Goal: Task Accomplishment & Management: Manage account settings

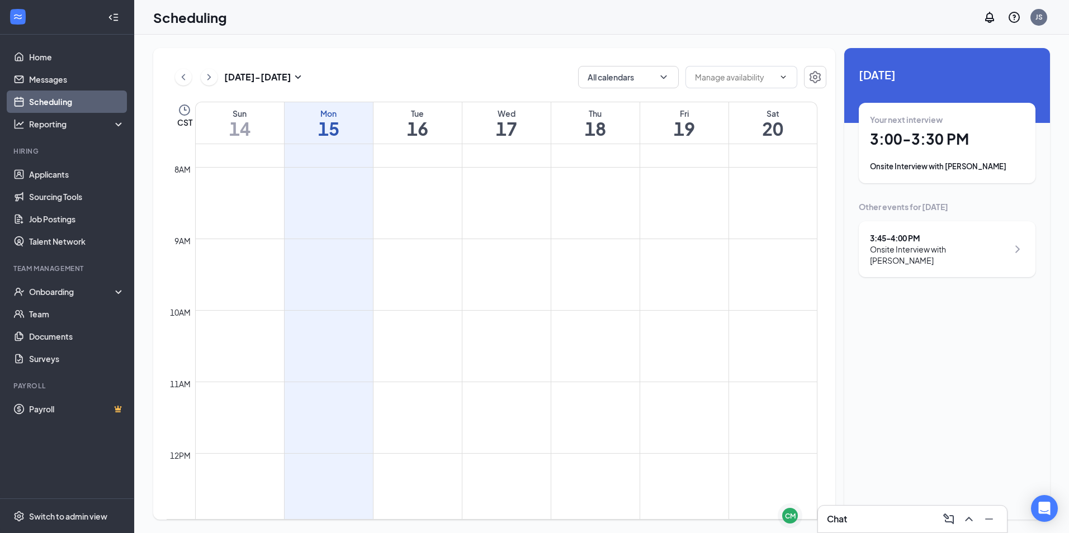
scroll to position [885, 0]
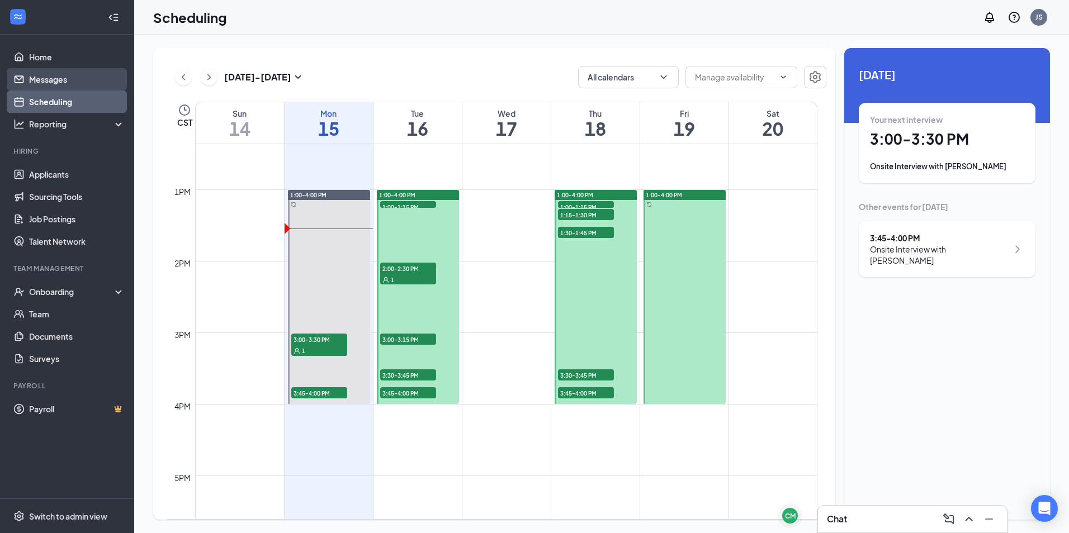
drag, startPoint x: 33, startPoint y: 79, endPoint x: 30, endPoint y: 90, distance: 11.0
click at [33, 79] on link "Messages" at bounding box center [77, 79] width 96 height 22
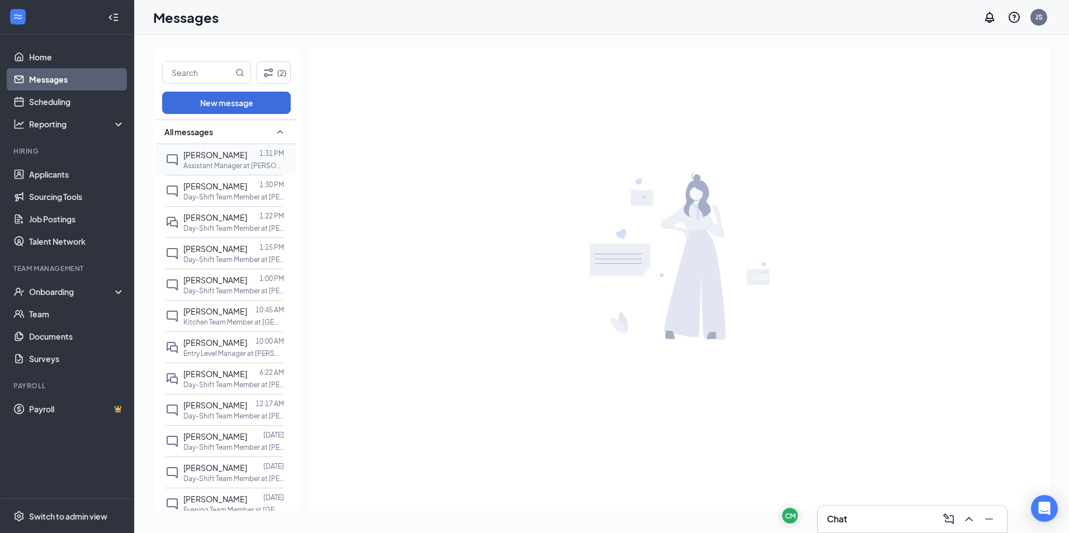
click at [235, 145] on div "[PERSON_NAME] 1:31 PM Assistant Manager at [PERSON_NAME] On [PERSON_NAME] Dr" at bounding box center [223, 159] width 117 height 31
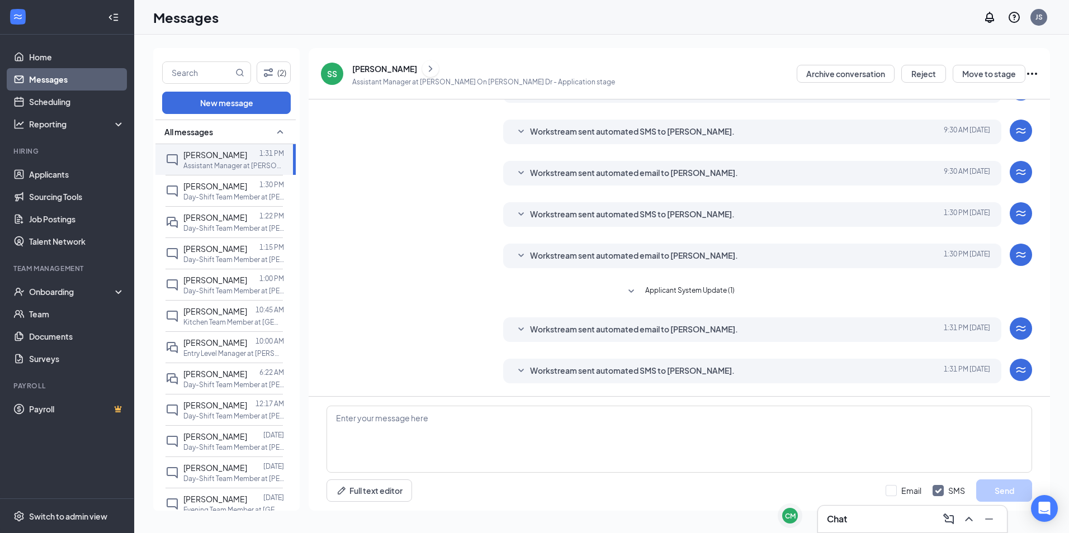
scroll to position [135, 0]
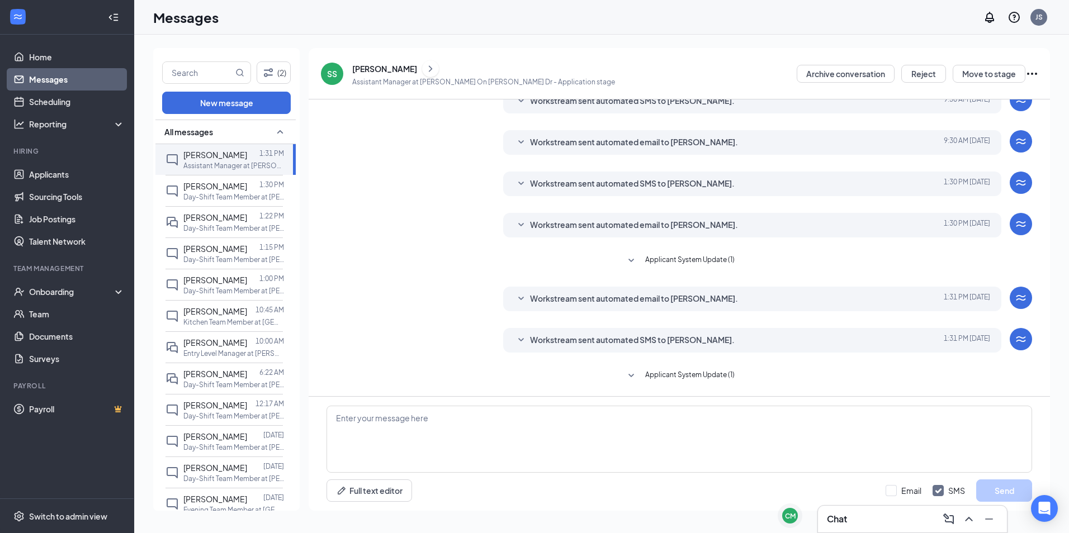
click at [645, 373] on span "Applicant System Update (1)" at bounding box center [689, 375] width 89 height 13
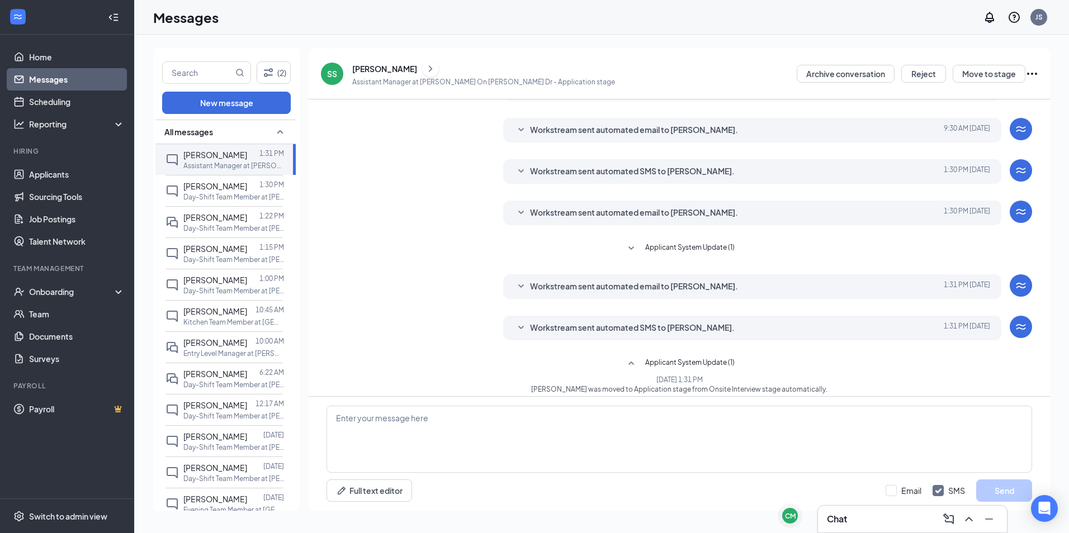
scroll to position [156, 0]
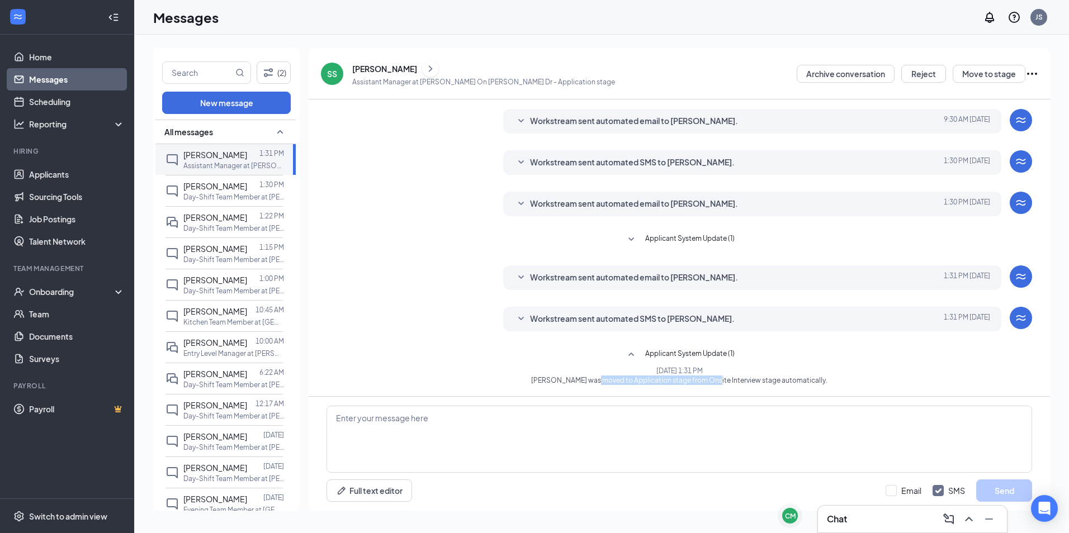
drag, startPoint x: 784, startPoint y: 397, endPoint x: 799, endPoint y: 397, distance: 15.7
click at [799, 397] on div "Load earlier interactions (about 11 more) Workstream sent automated SMS to [PER…" at bounding box center [679, 304] width 741 height 411
drag, startPoint x: 799, startPoint y: 397, endPoint x: 661, endPoint y: 381, distance: 139.6
click at [661, 381] on span "[PERSON_NAME] was moved to Application stage from Onsite Interview stage automa…" at bounding box center [678, 381] width 423 height 10
click at [530, 324] on span "Workstream sent automated SMS to [PERSON_NAME]." at bounding box center [632, 318] width 205 height 13
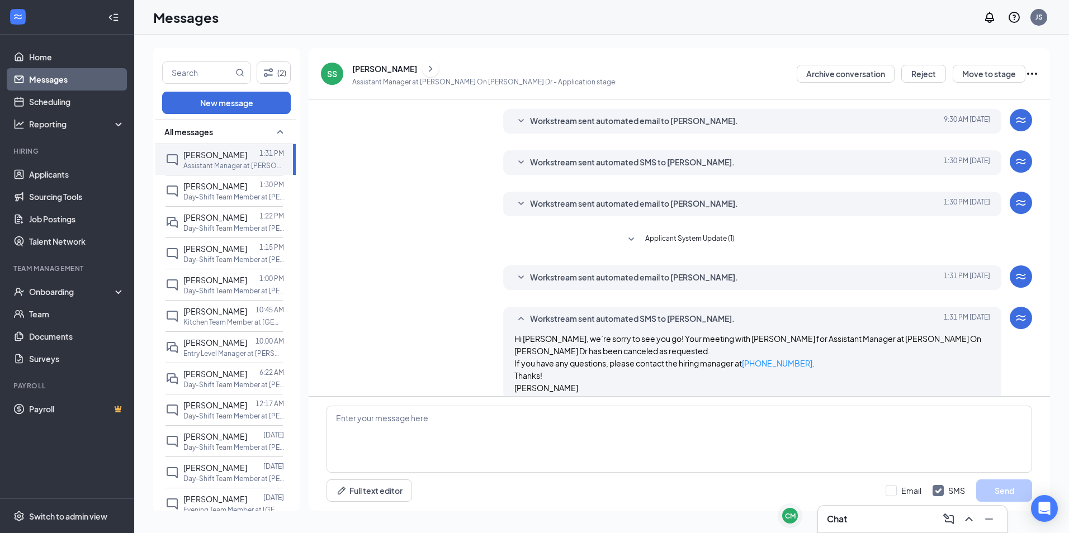
click at [520, 281] on icon "SmallChevronDown" at bounding box center [520, 277] width 13 height 13
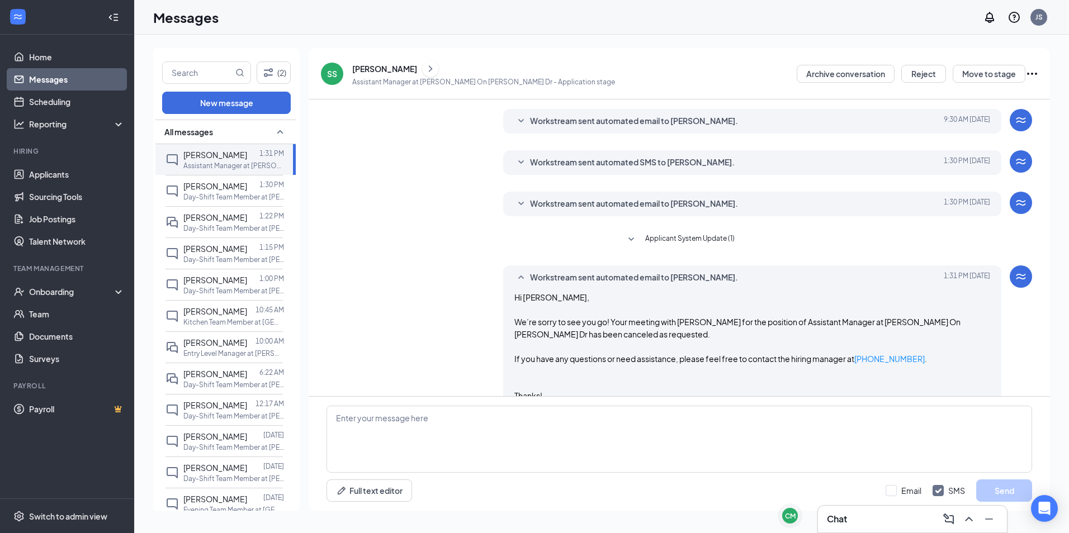
click at [631, 236] on icon "SmallChevronDown" at bounding box center [630, 239] width 13 height 13
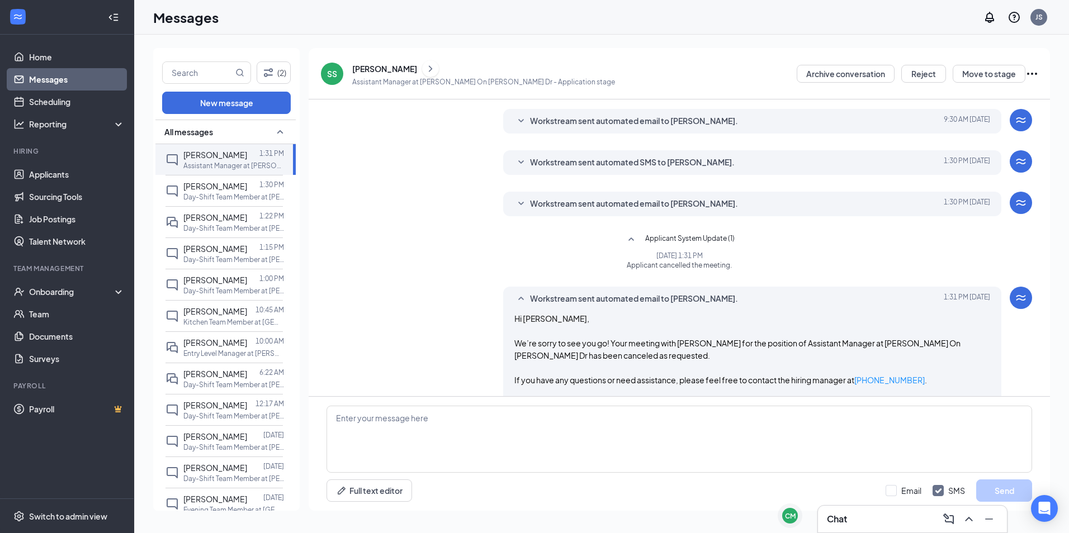
click at [629, 234] on icon "SmallChevronUp" at bounding box center [630, 239] width 13 height 13
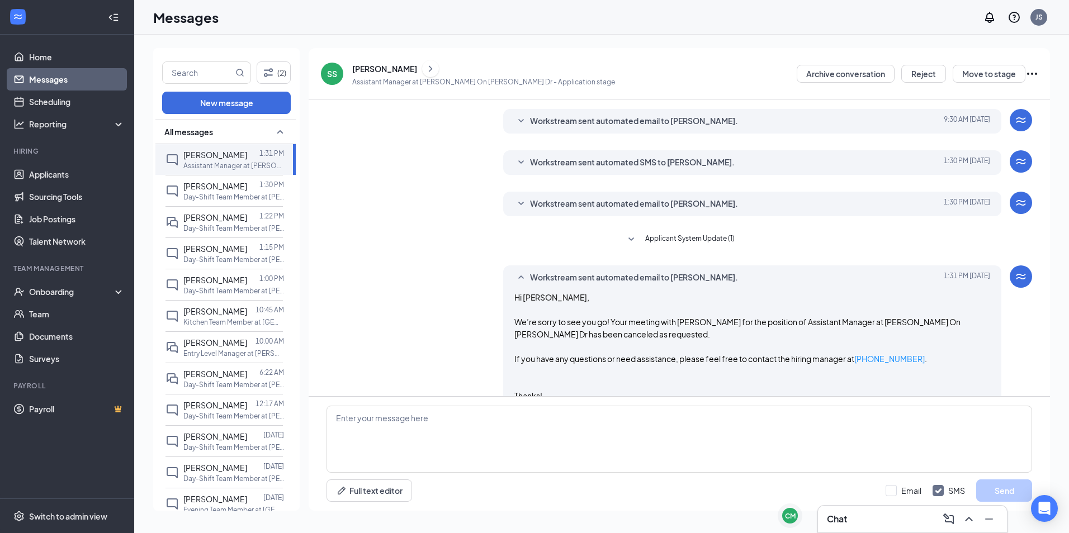
click at [629, 234] on icon "SmallChevronDown" at bounding box center [630, 239] width 13 height 13
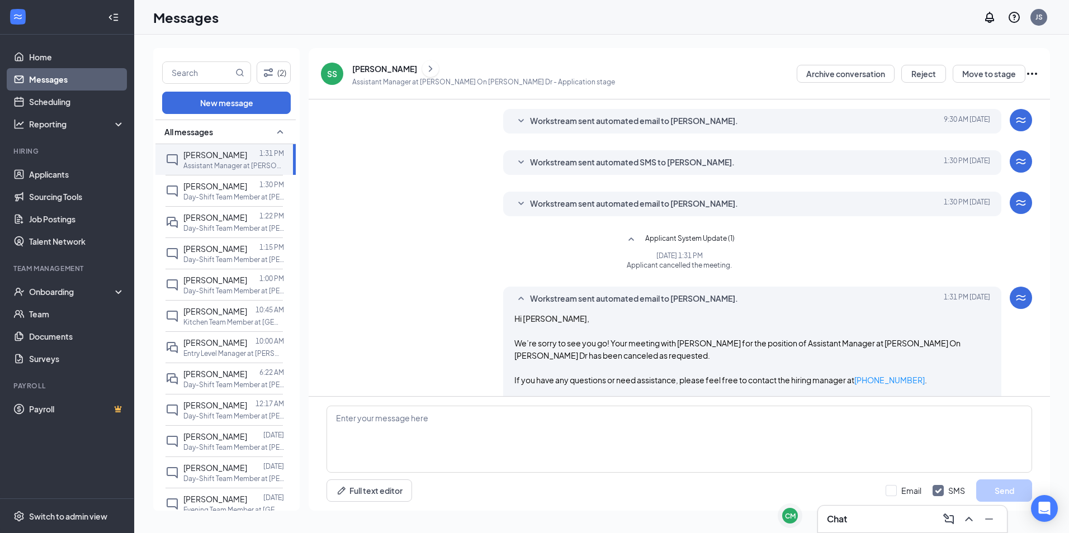
click at [634, 236] on button "Applicant System Update (1)" at bounding box center [679, 239] width 110 height 13
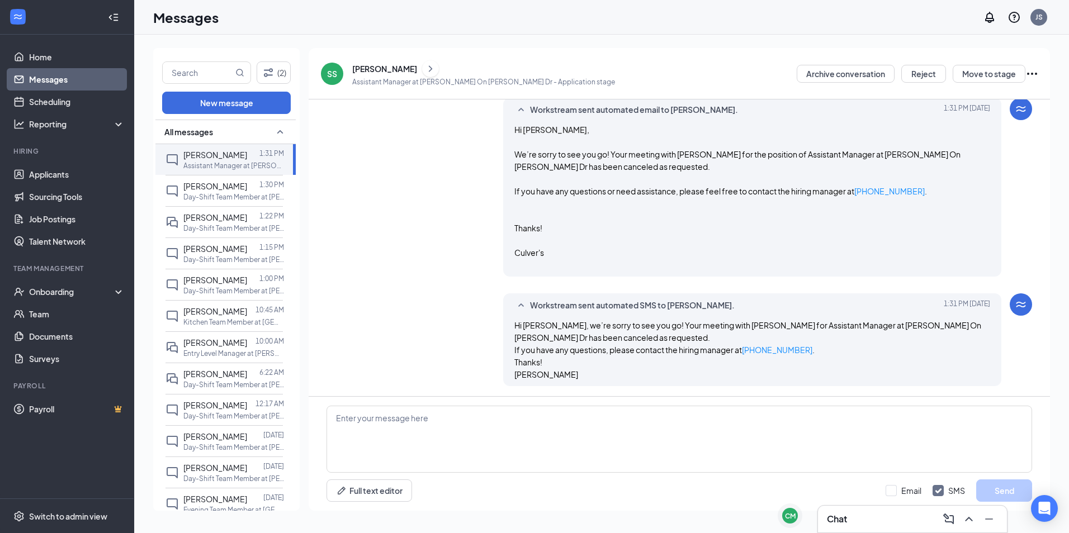
scroll to position [378, 0]
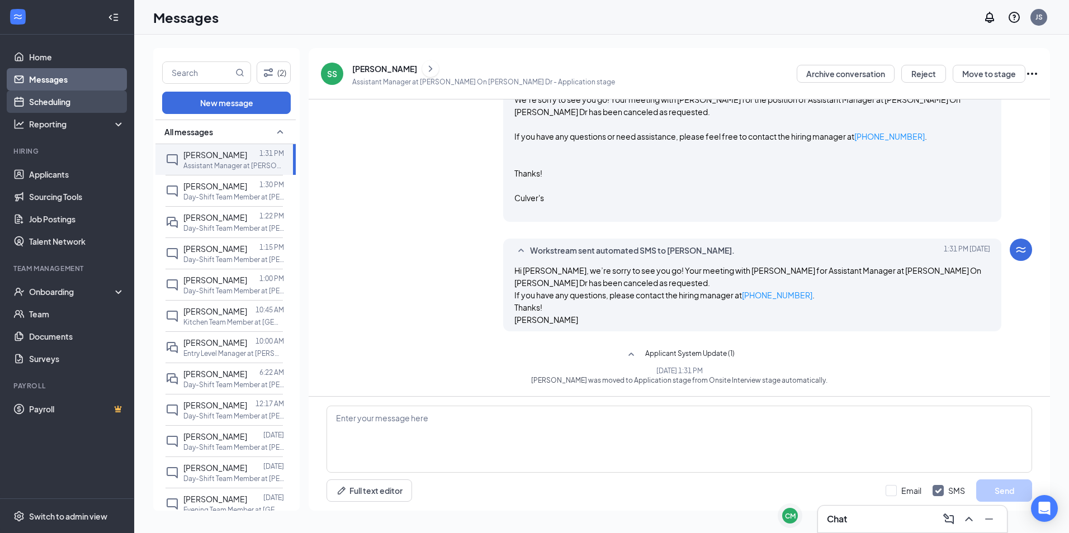
click at [85, 100] on link "Scheduling" at bounding box center [77, 102] width 96 height 22
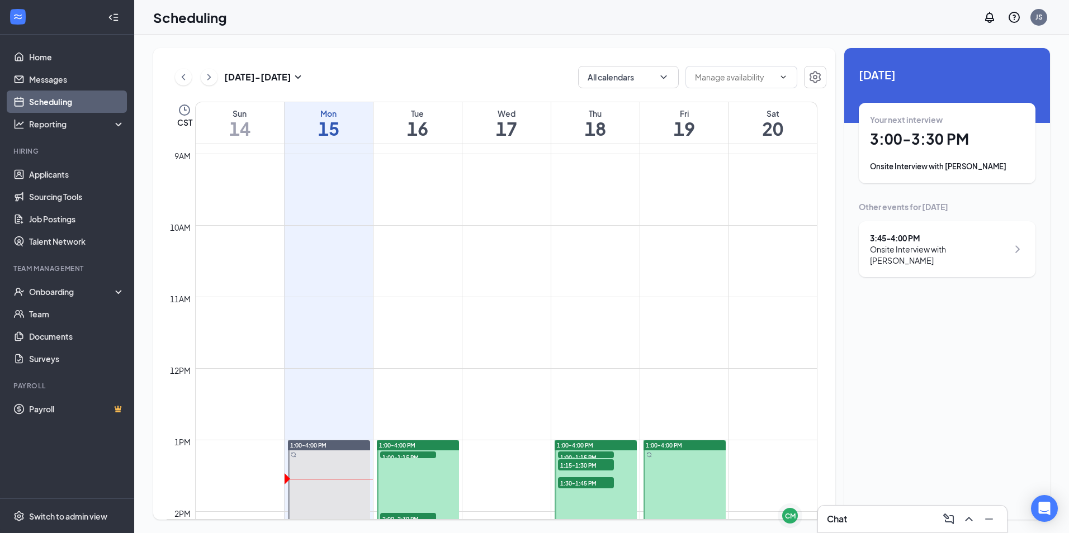
scroll to position [829, 0]
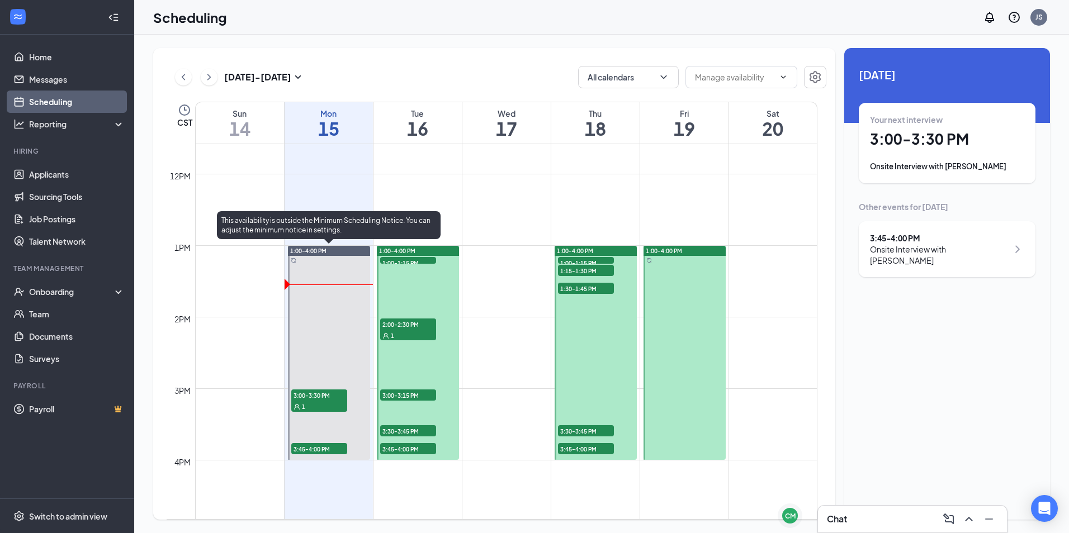
click at [325, 410] on div "1" at bounding box center [319, 406] width 56 height 11
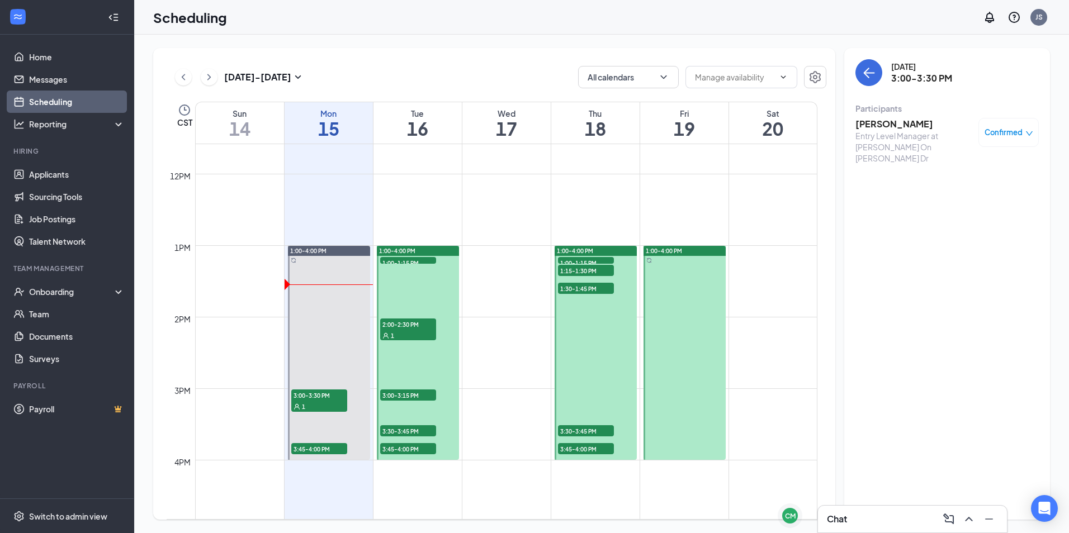
click at [924, 124] on h3 "[PERSON_NAME]" at bounding box center [913, 124] width 117 height 12
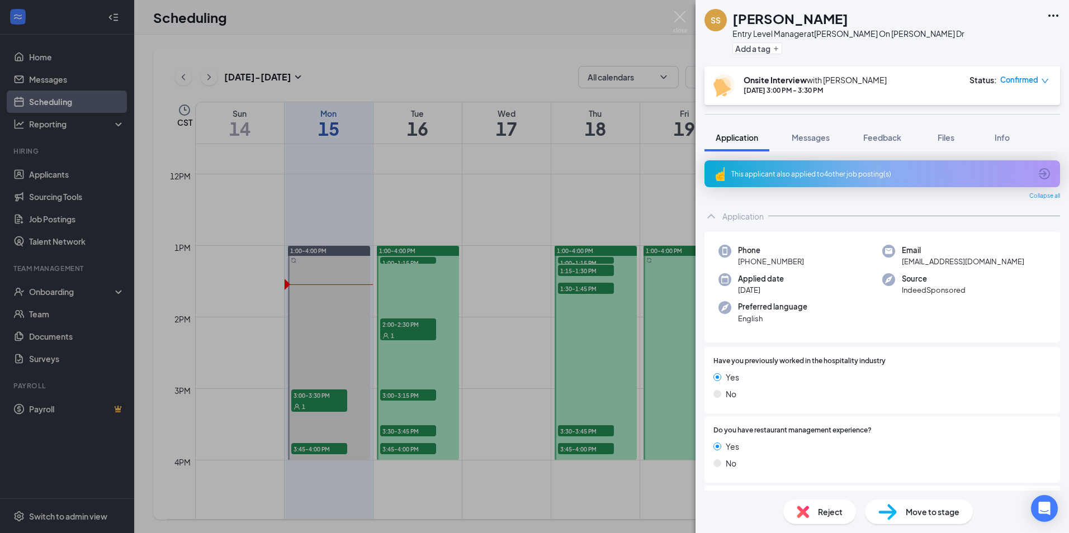
click at [794, 168] on div "This applicant also applied to 4 other job posting(s)" at bounding box center [881, 173] width 355 height 27
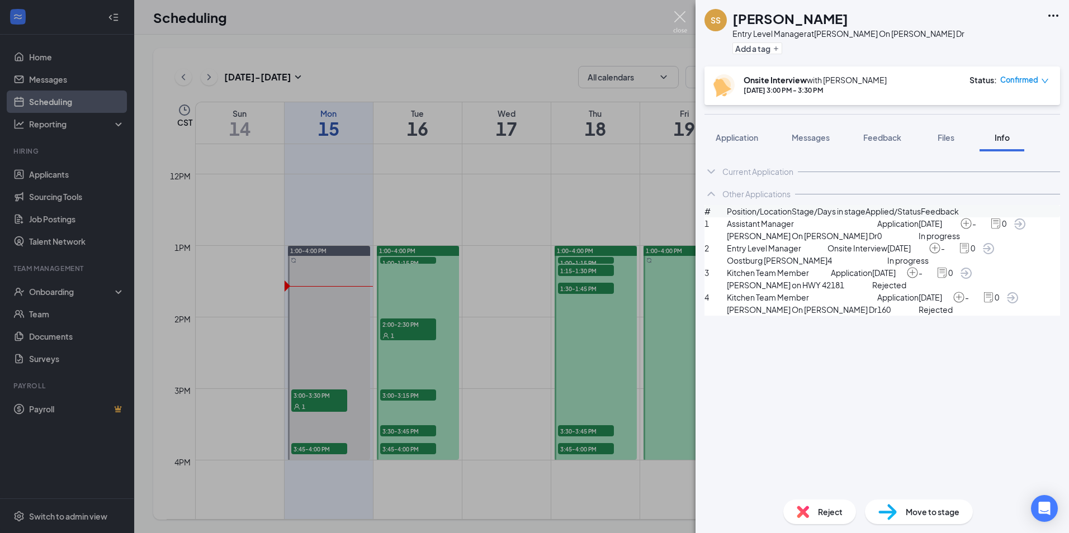
click at [674, 15] on img at bounding box center [680, 22] width 14 height 22
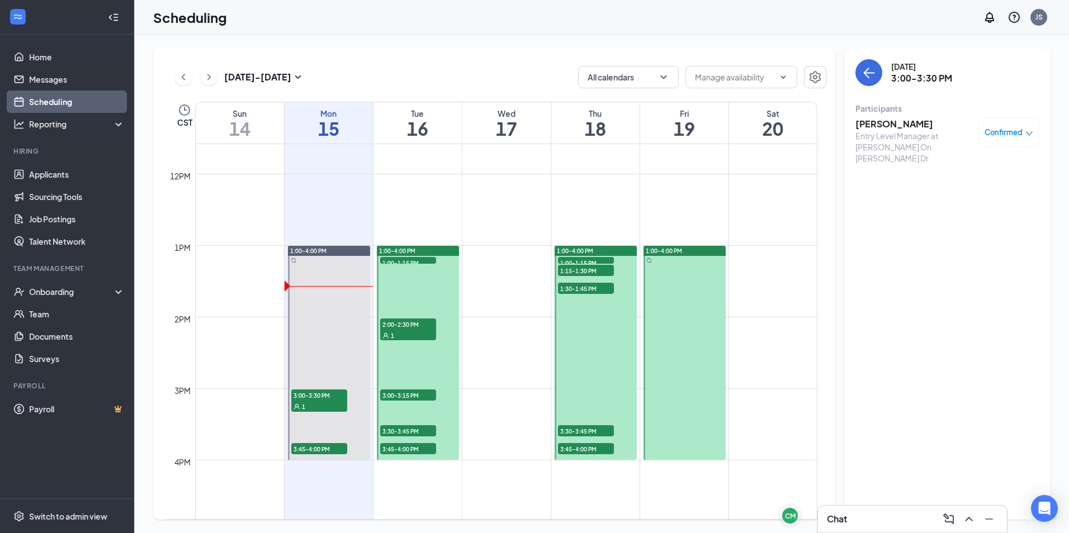
click at [405, 323] on span "2:00-2:30 PM" at bounding box center [408, 324] width 56 height 11
click at [900, 127] on h3 "[PERSON_NAME]" at bounding box center [913, 124] width 117 height 12
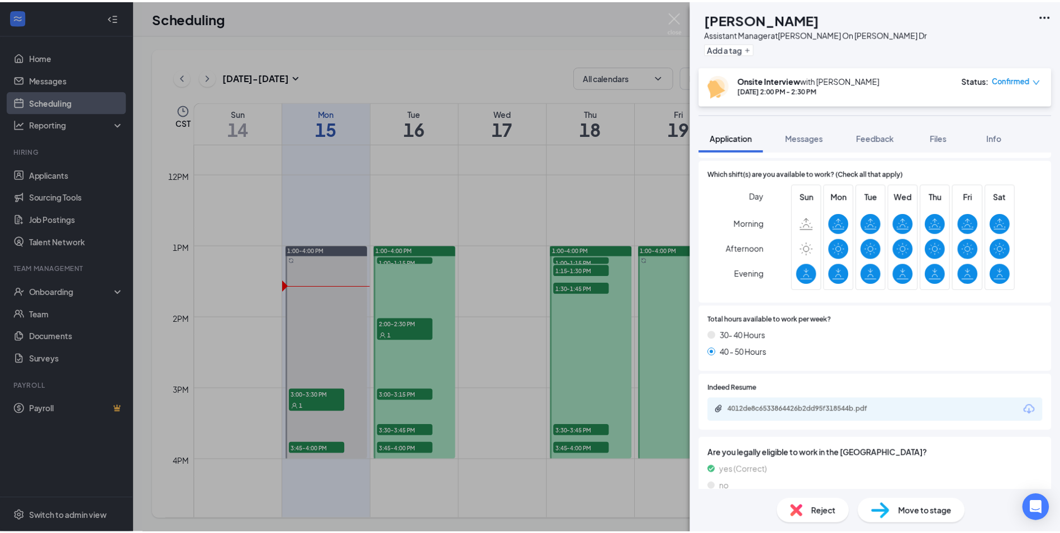
scroll to position [391, 0]
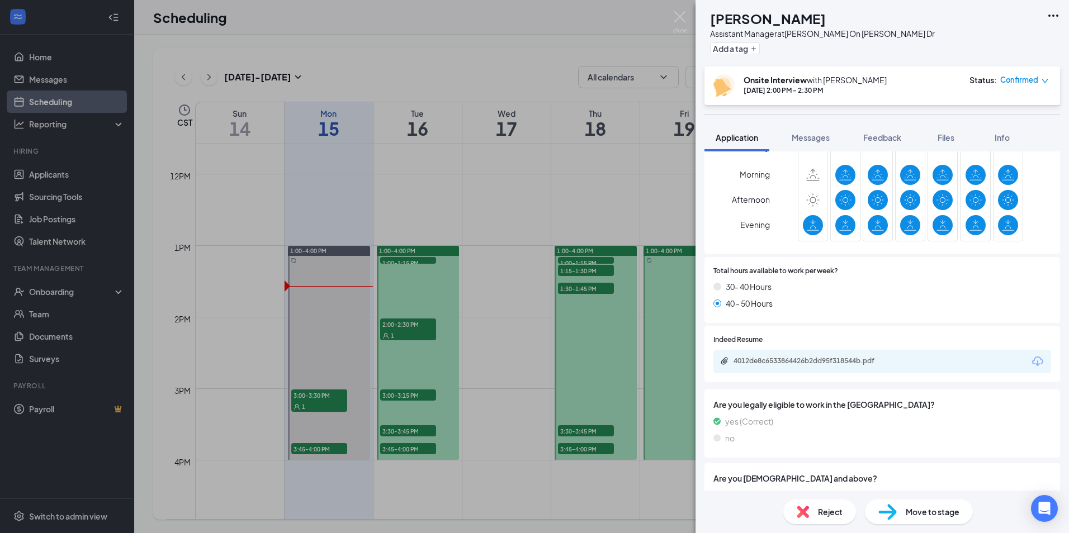
click at [847, 368] on div "4012de8c6533864426b2dd95f318544b.pdf" at bounding box center [882, 361] width 338 height 23
click at [848, 362] on div "4012de8c6533864426b2dd95f318544b.pdf" at bounding box center [811, 361] width 157 height 9
click at [126, 180] on div "AS [PERSON_NAME] Assistant Manager at [PERSON_NAME] On [PERSON_NAME] Dr Add a t…" at bounding box center [534, 266] width 1069 height 533
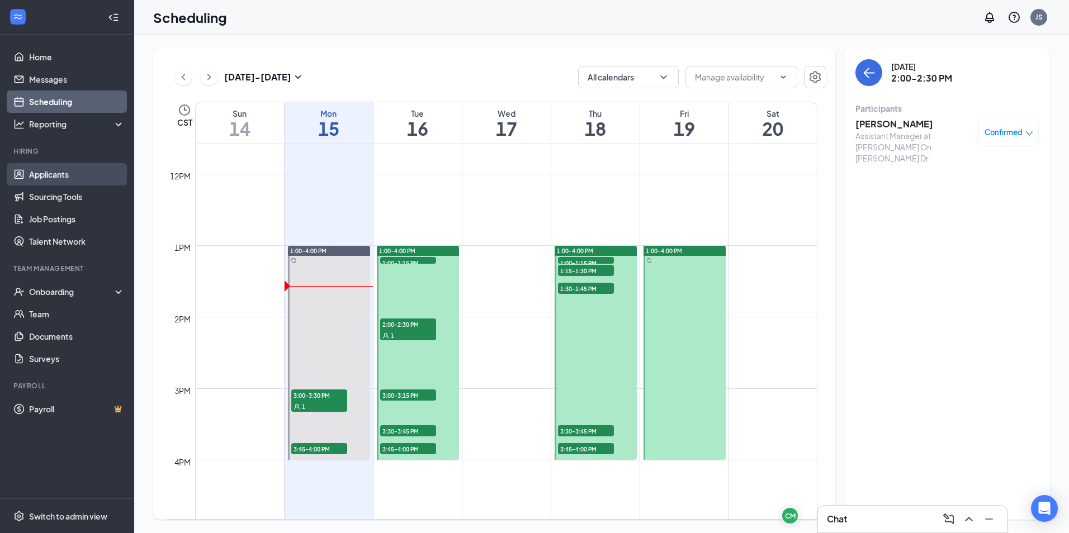
click at [59, 176] on link "Applicants" at bounding box center [77, 174] width 96 height 22
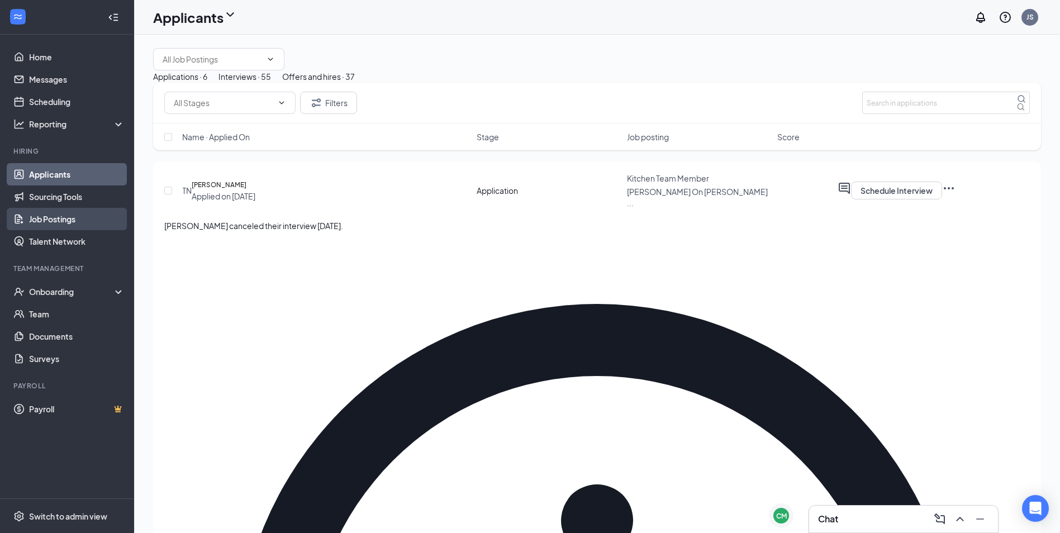
click at [36, 214] on link "Job Postings" at bounding box center [77, 219] width 96 height 22
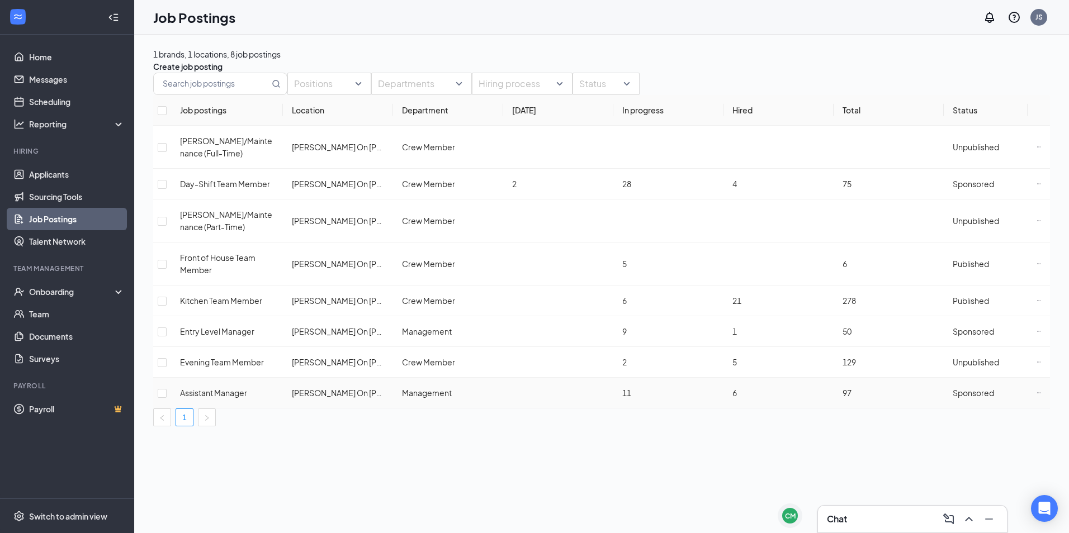
click at [216, 388] on span "Assistant Manager" at bounding box center [213, 393] width 67 height 10
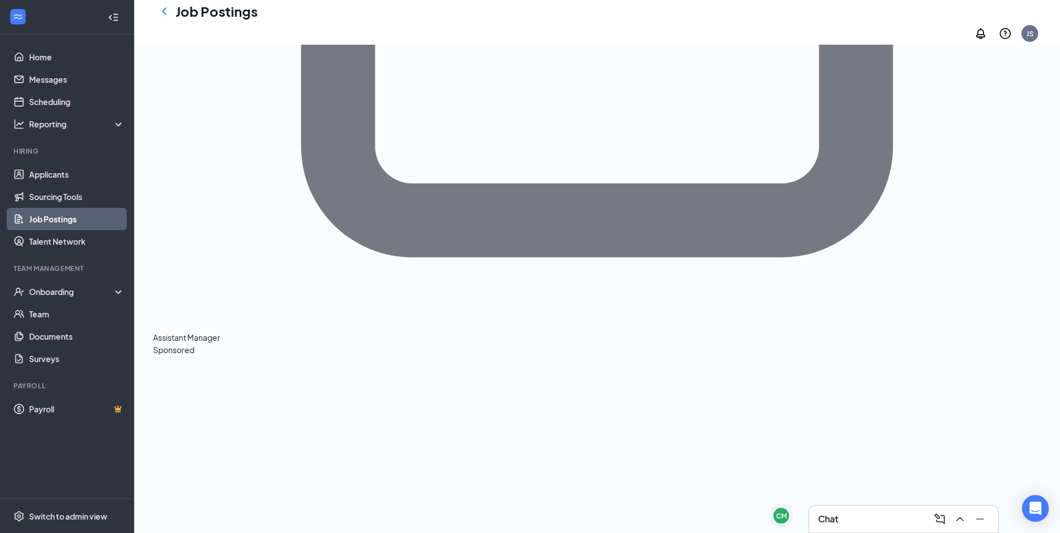
scroll to position [620, 0]
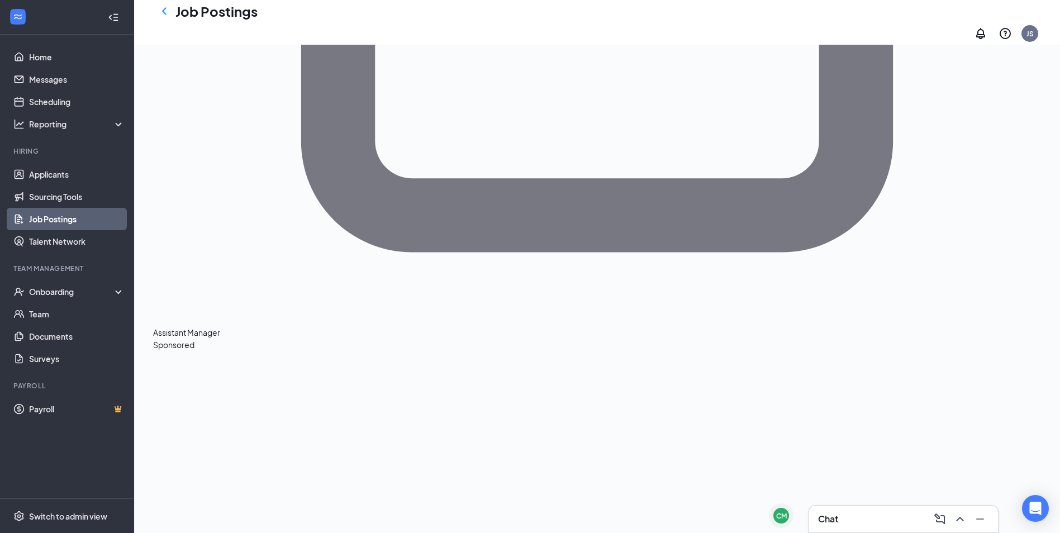
drag, startPoint x: 315, startPoint y: 474, endPoint x: 428, endPoint y: 464, distance: 113.9
drag, startPoint x: 428, startPoint y: 464, endPoint x: 317, endPoint y: 454, distance: 111.2
drag, startPoint x: 274, startPoint y: 473, endPoint x: 437, endPoint y: 468, distance: 162.2
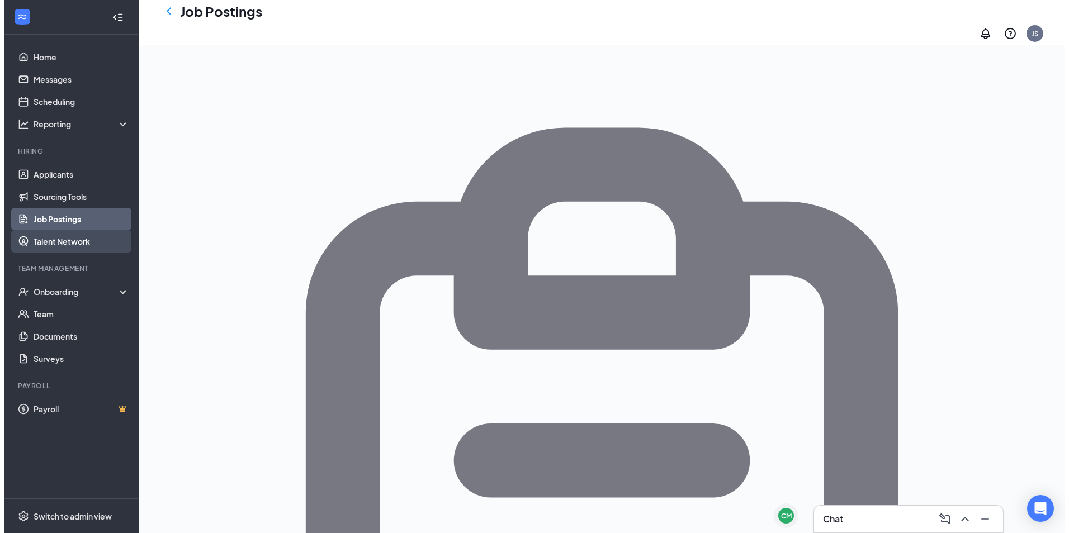
scroll to position [0, 0]
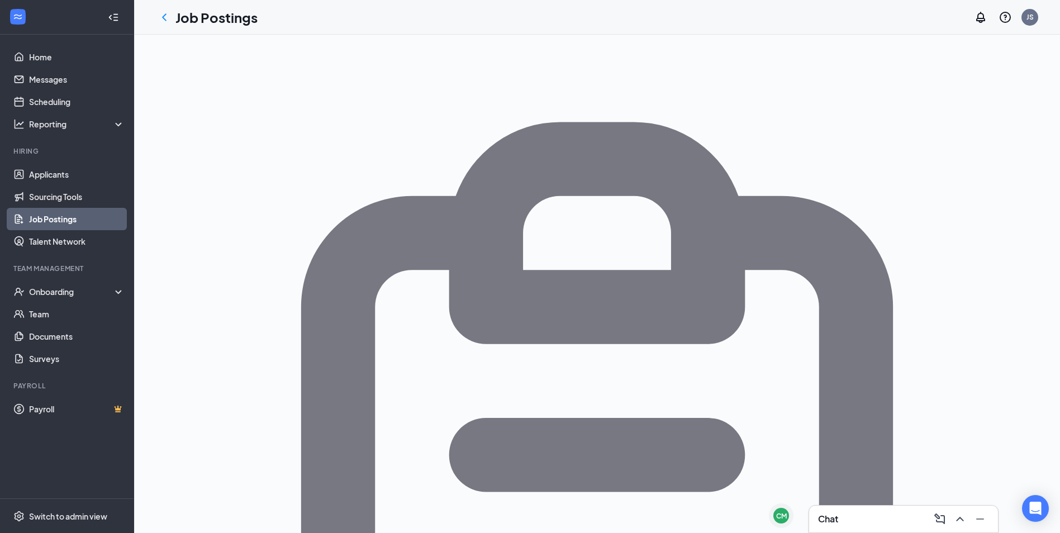
click at [71, 223] on link "Job Postings" at bounding box center [77, 219] width 96 height 22
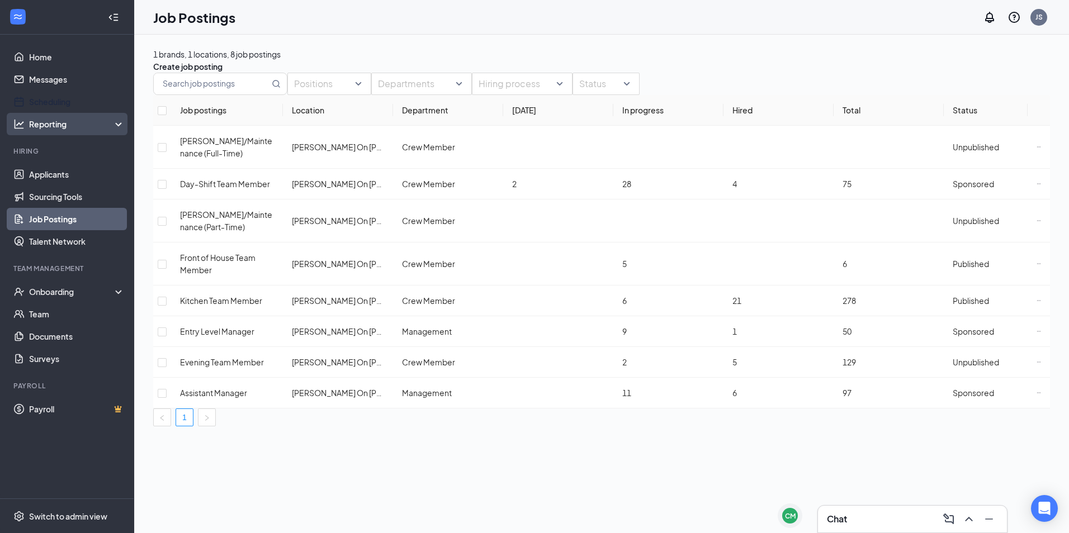
click at [49, 104] on link "Scheduling" at bounding box center [77, 102] width 96 height 22
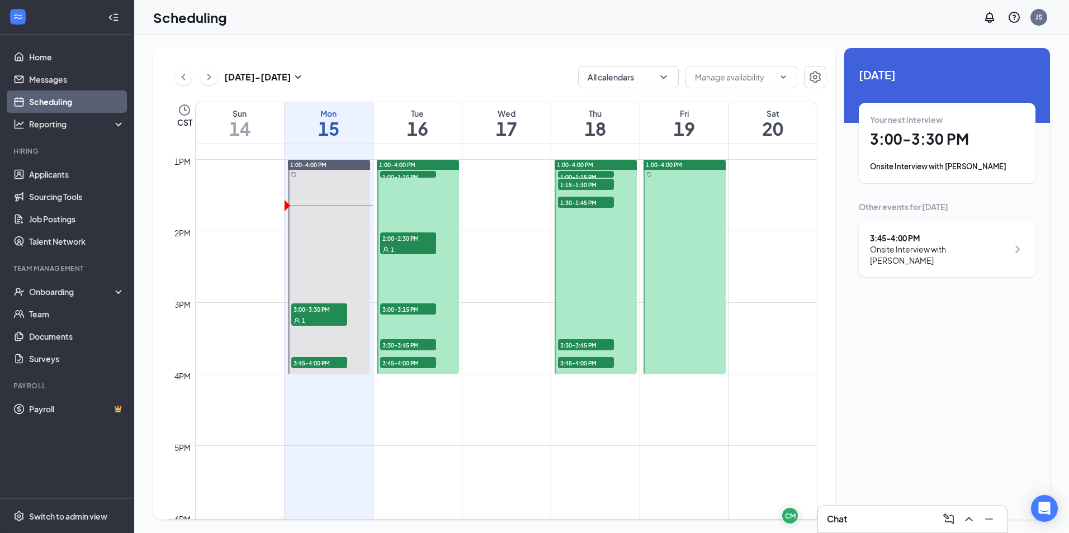
scroll to position [885, 0]
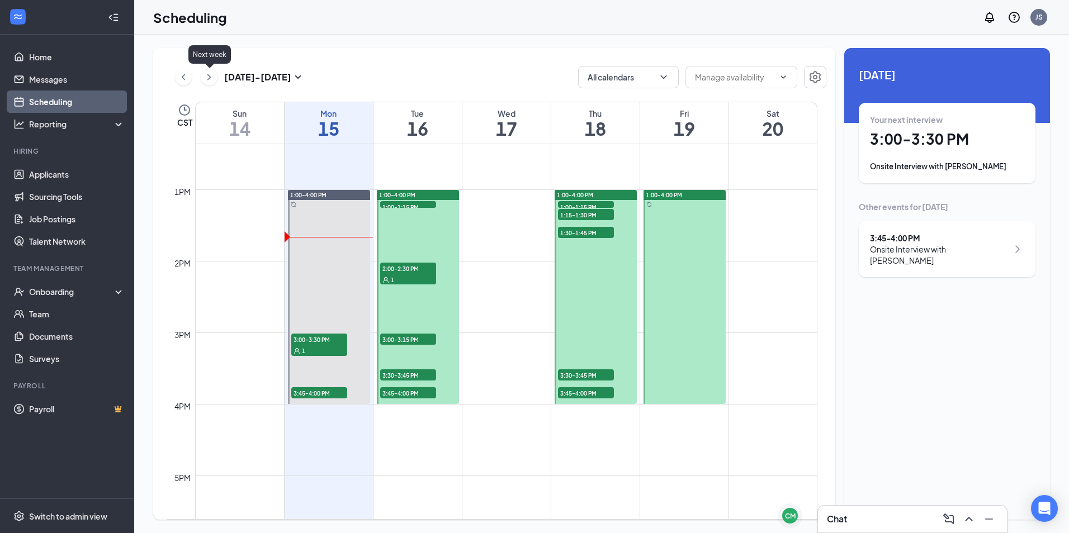
click at [210, 75] on icon "ChevronRight" at bounding box center [208, 76] width 11 height 13
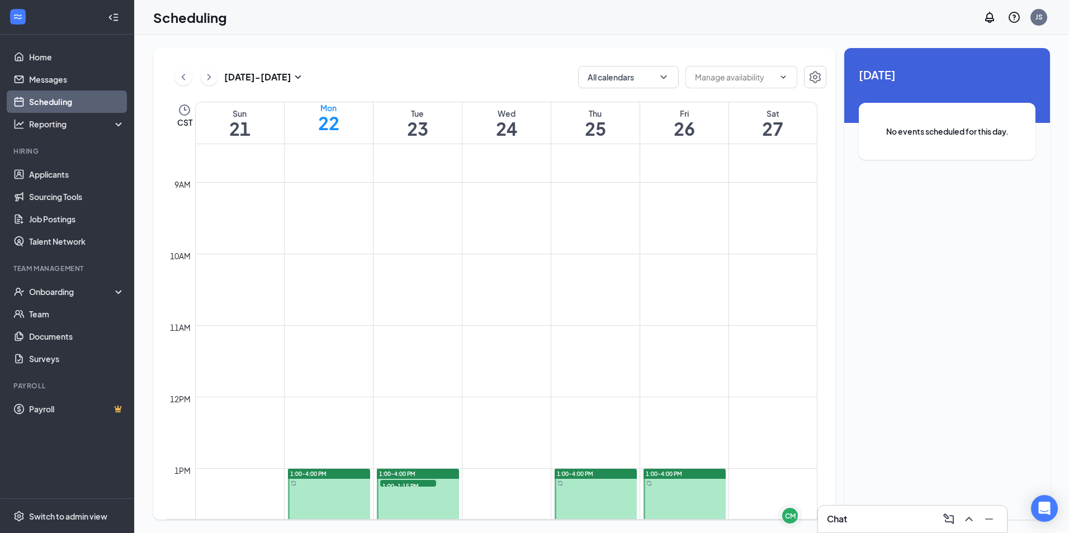
scroll to position [941, 0]
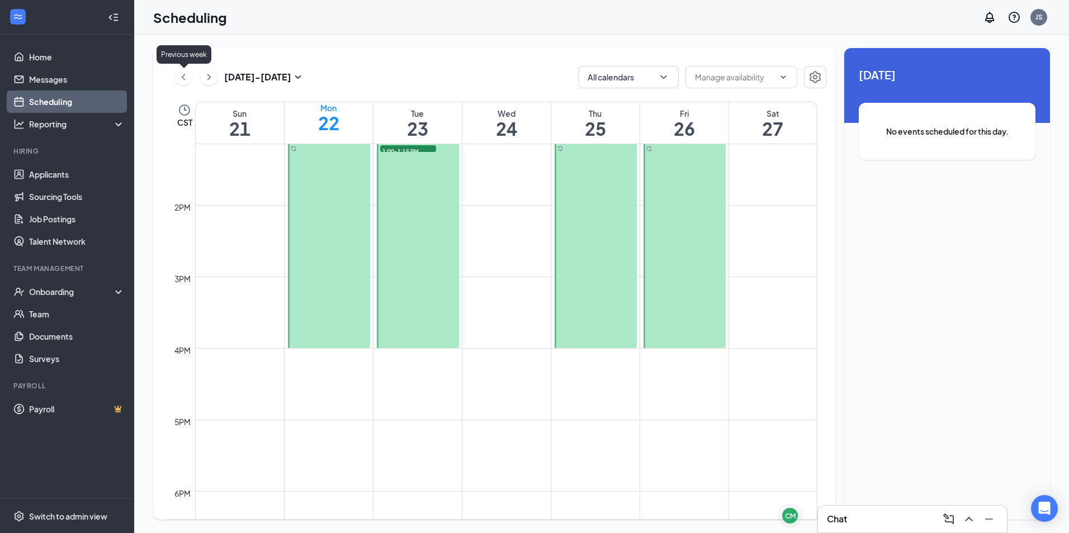
click at [179, 78] on icon "ChevronLeft" at bounding box center [183, 76] width 11 height 13
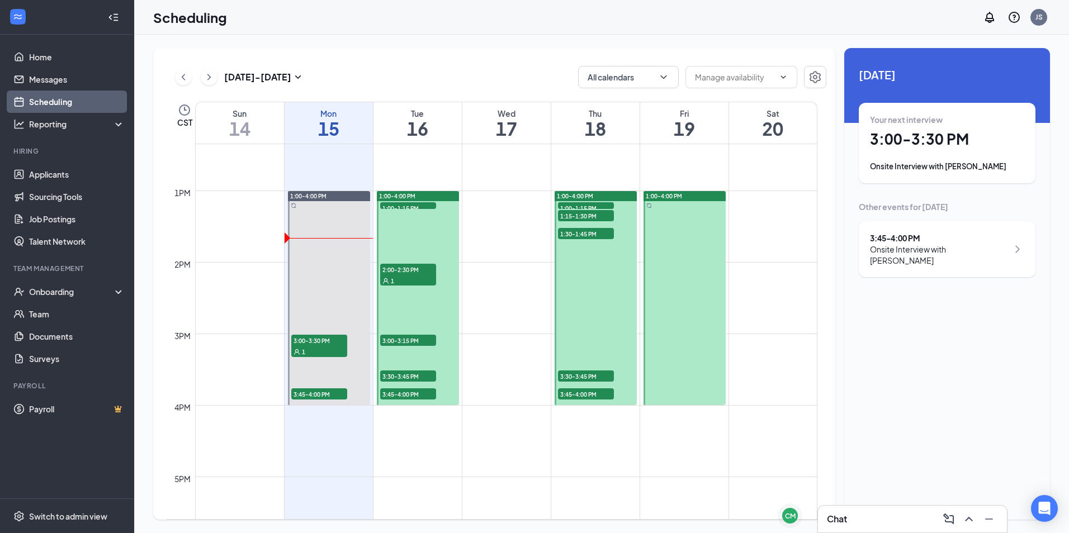
scroll to position [885, 0]
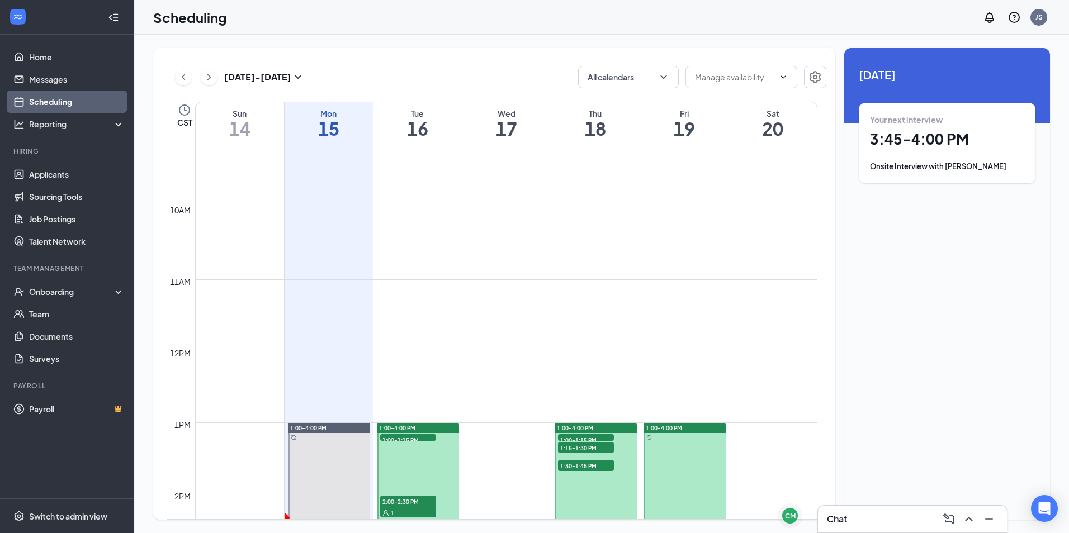
scroll to position [605, 0]
